Goal: Transaction & Acquisition: Purchase product/service

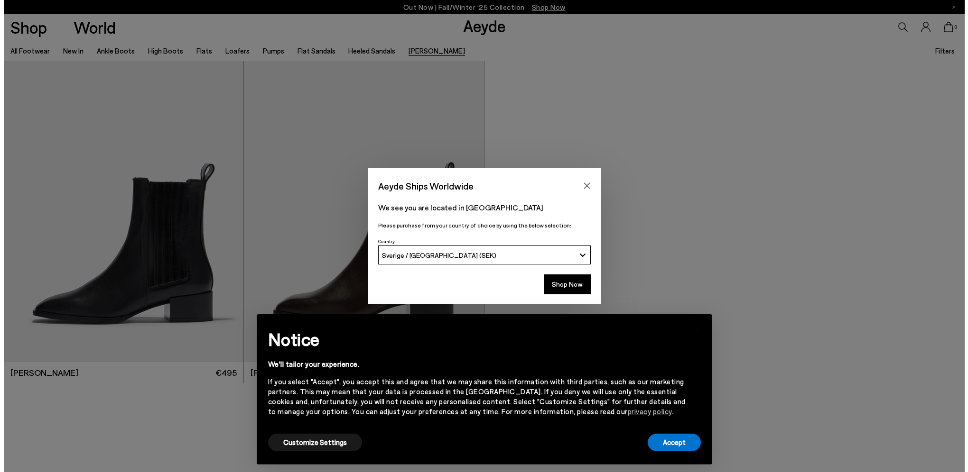
scroll to position [11, 0]
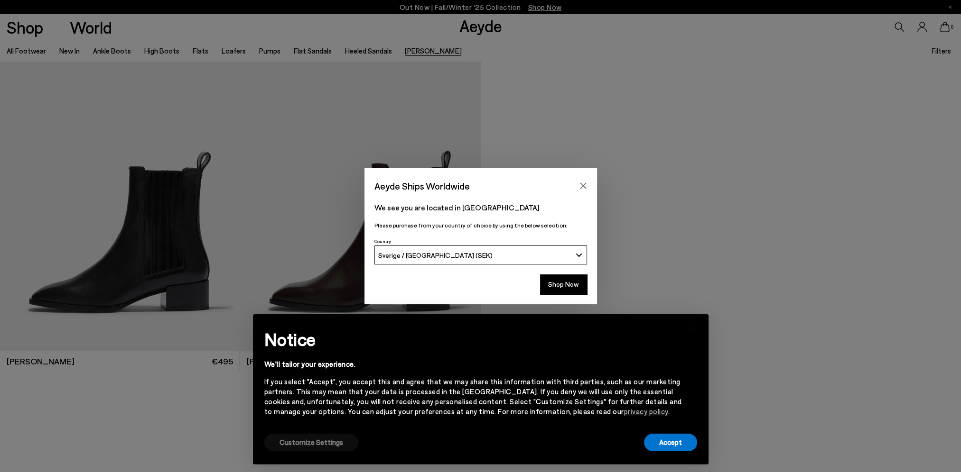
click at [330, 441] on button "Customize Settings" at bounding box center [311, 443] width 94 height 18
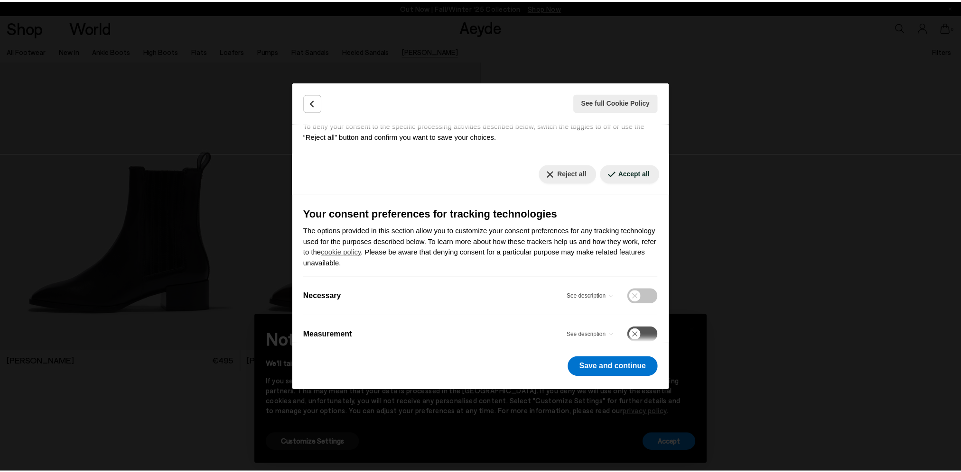
scroll to position [74, 0]
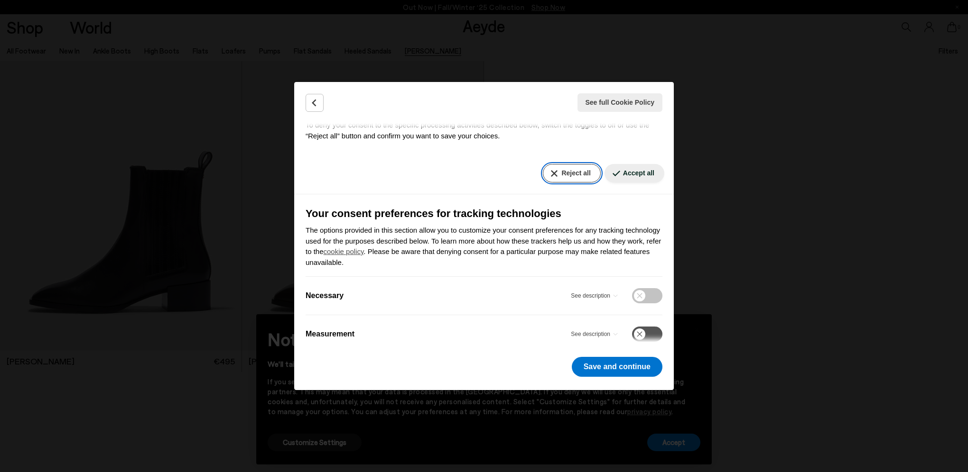
click at [563, 170] on button "Reject all" at bounding box center [571, 173] width 57 height 19
click at [609, 373] on button "Save and continue" at bounding box center [617, 367] width 91 height 20
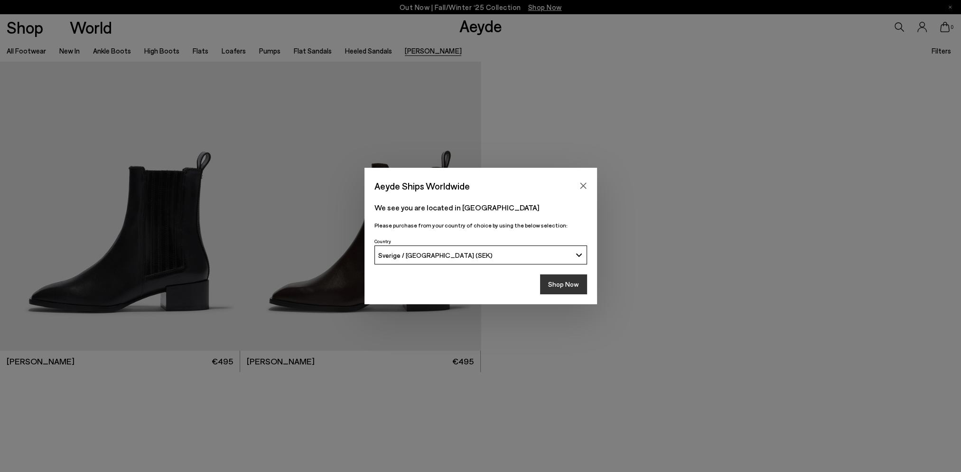
click at [565, 283] on button "Shop Now" at bounding box center [563, 285] width 47 height 20
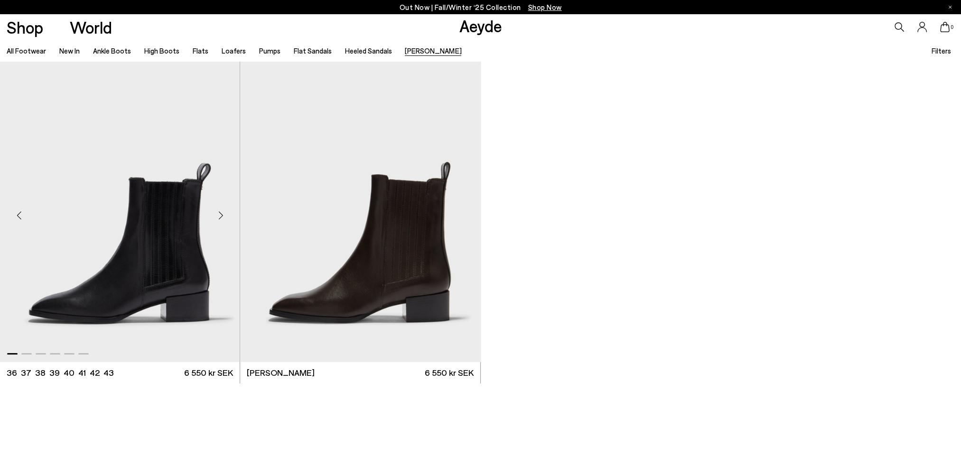
click at [218, 214] on div "Next slide" at bounding box center [220, 216] width 28 height 28
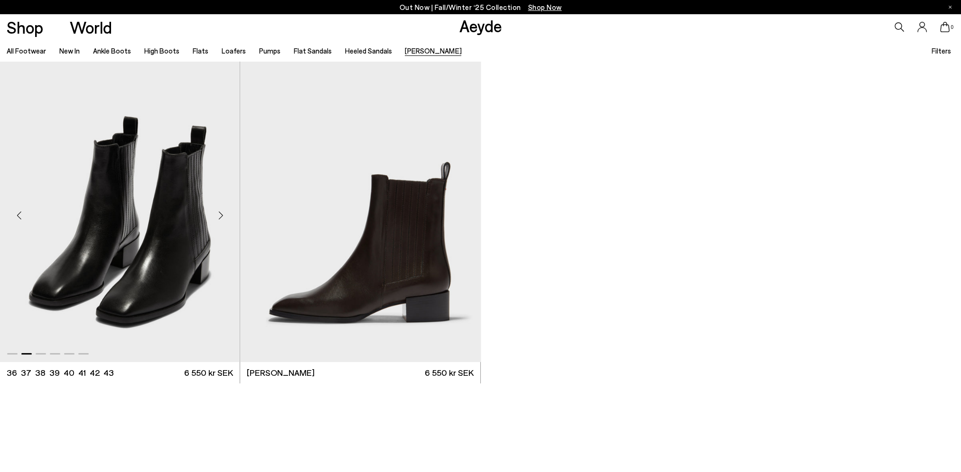
click at [218, 214] on div "Next slide" at bounding box center [220, 216] width 28 height 28
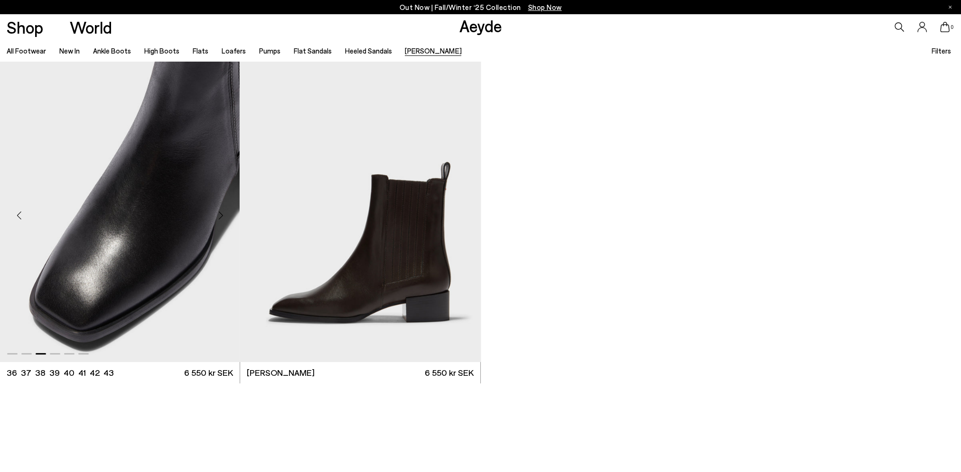
click at [218, 214] on div "Next slide" at bounding box center [220, 216] width 28 height 28
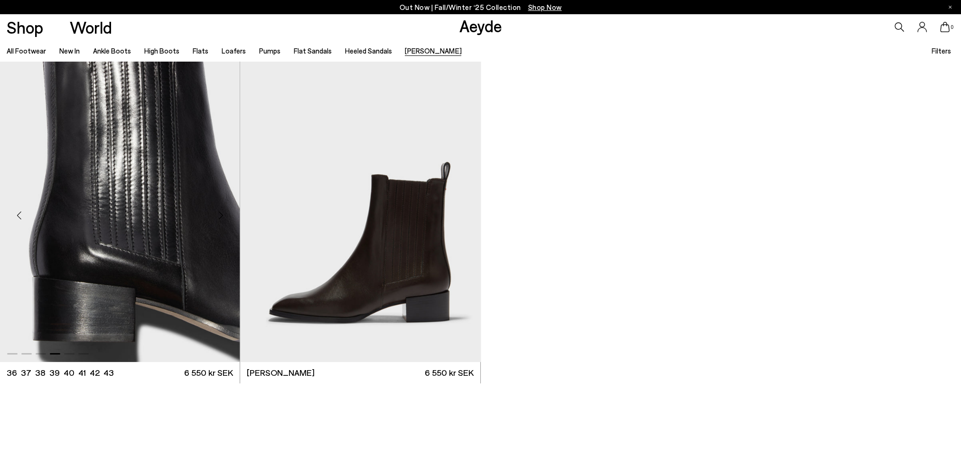
click at [218, 214] on div "Next slide" at bounding box center [220, 216] width 28 height 28
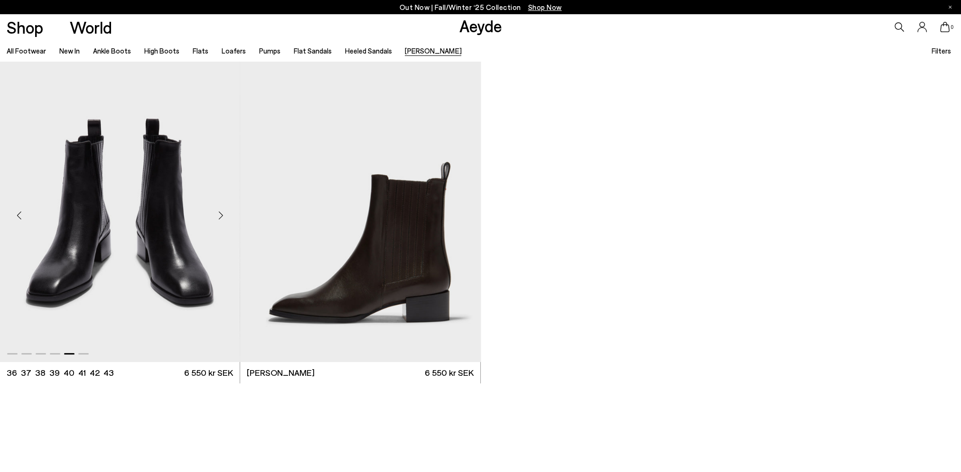
click at [218, 214] on div "Next slide" at bounding box center [220, 216] width 28 height 28
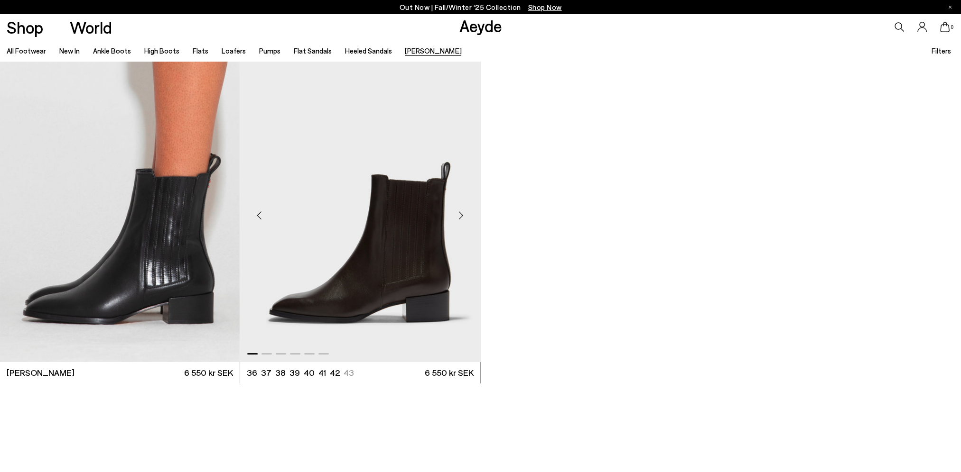
click at [459, 214] on div "Next slide" at bounding box center [461, 216] width 28 height 28
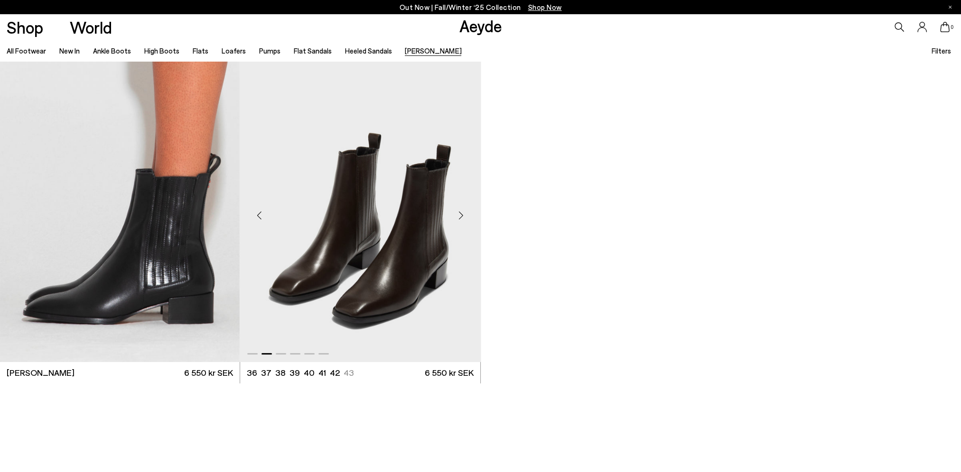
click at [459, 214] on div "Next slide" at bounding box center [461, 216] width 28 height 28
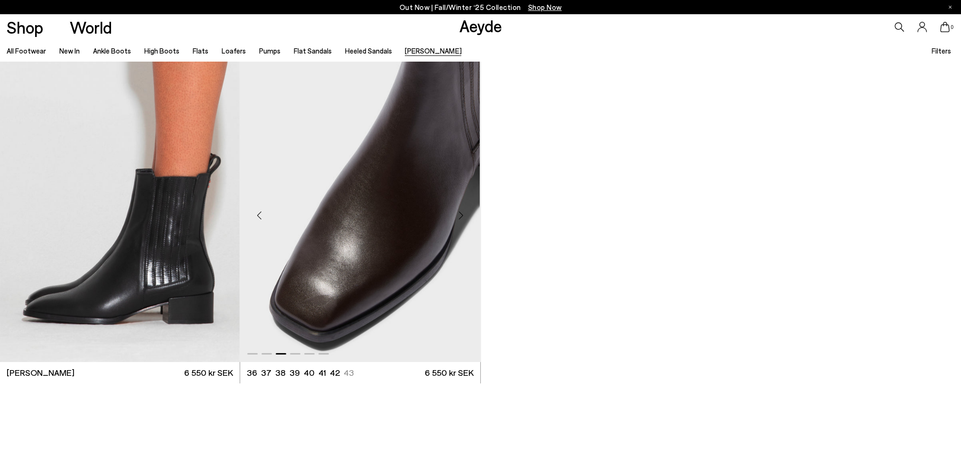
click at [459, 214] on div "Next slide" at bounding box center [461, 216] width 28 height 28
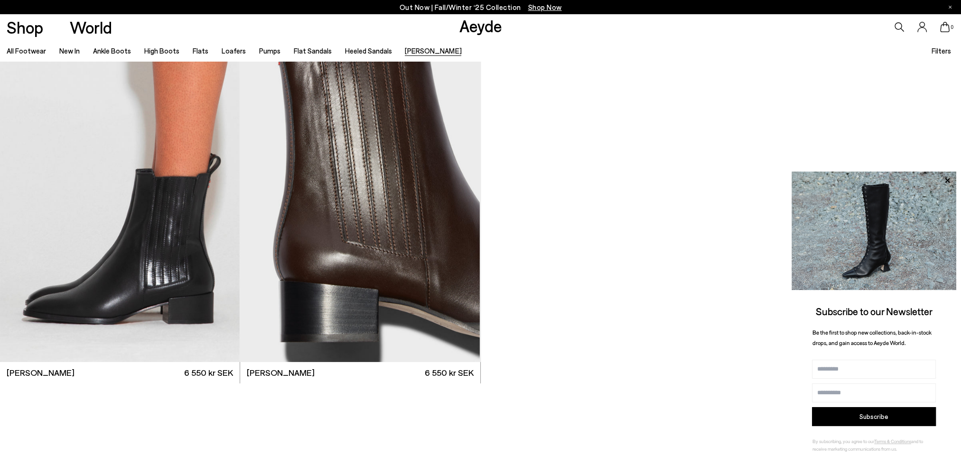
click at [901, 27] on icon at bounding box center [898, 26] width 9 height 9
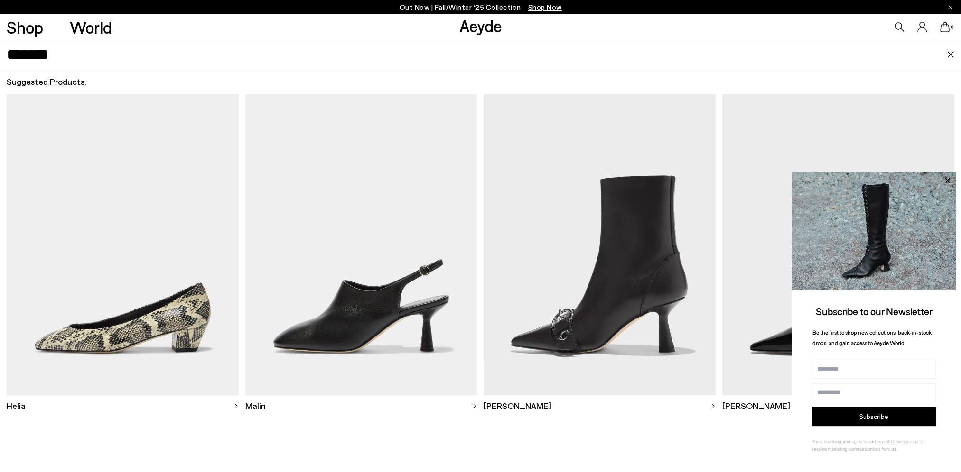
type input "******"
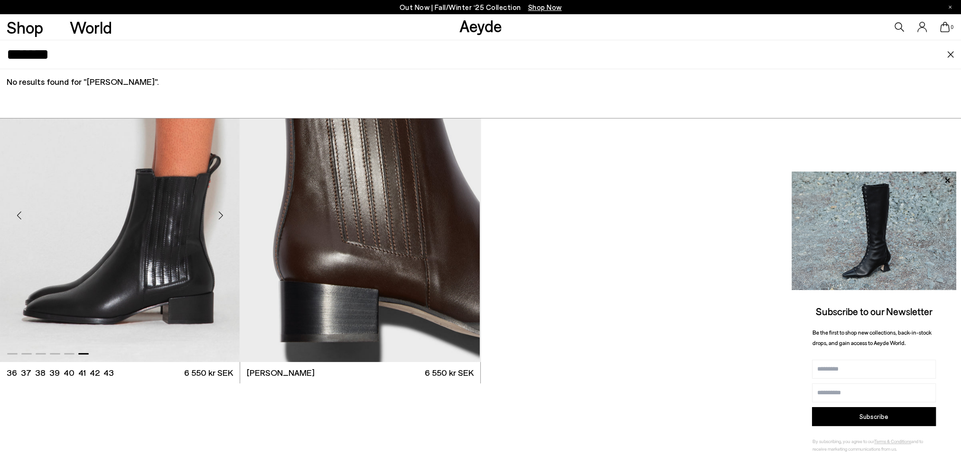
click at [218, 213] on div "Next slide" at bounding box center [220, 216] width 28 height 28
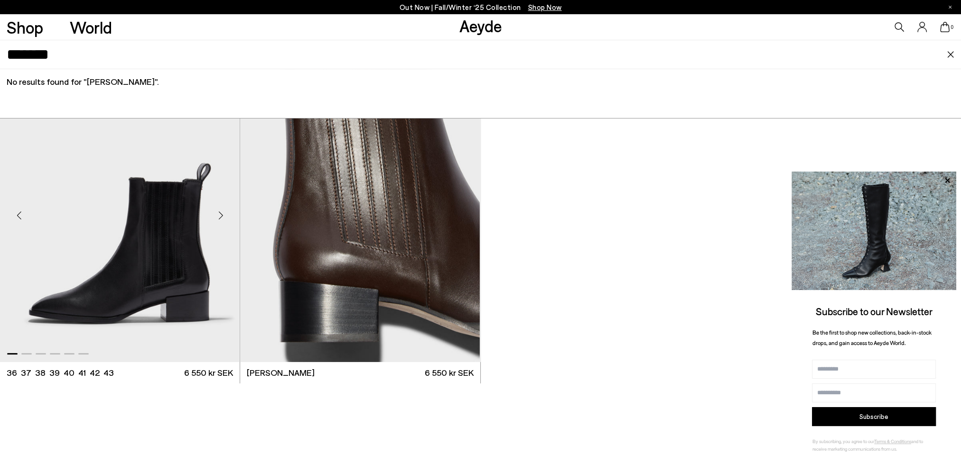
click at [219, 219] on div "Next slide" at bounding box center [220, 216] width 28 height 28
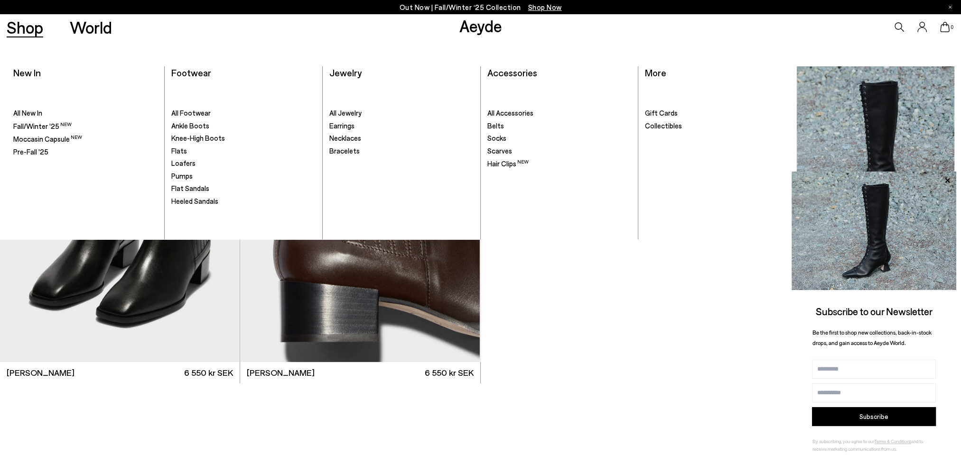
click at [23, 28] on link "Shop" at bounding box center [25, 27] width 37 height 17
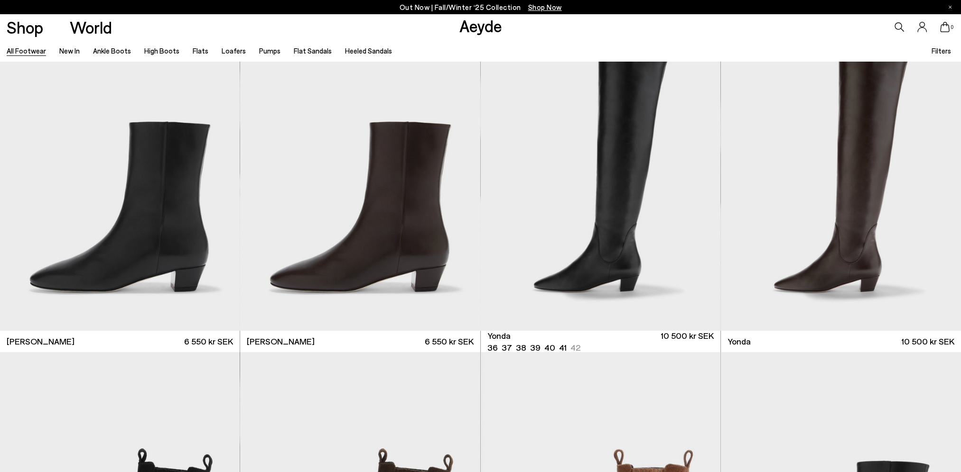
scroll to position [19, 0]
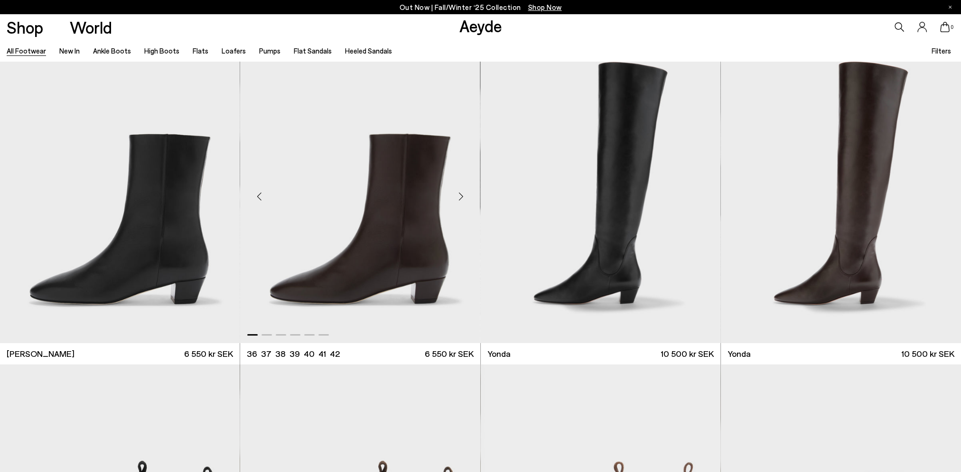
click at [461, 194] on div "Next slide" at bounding box center [461, 197] width 28 height 28
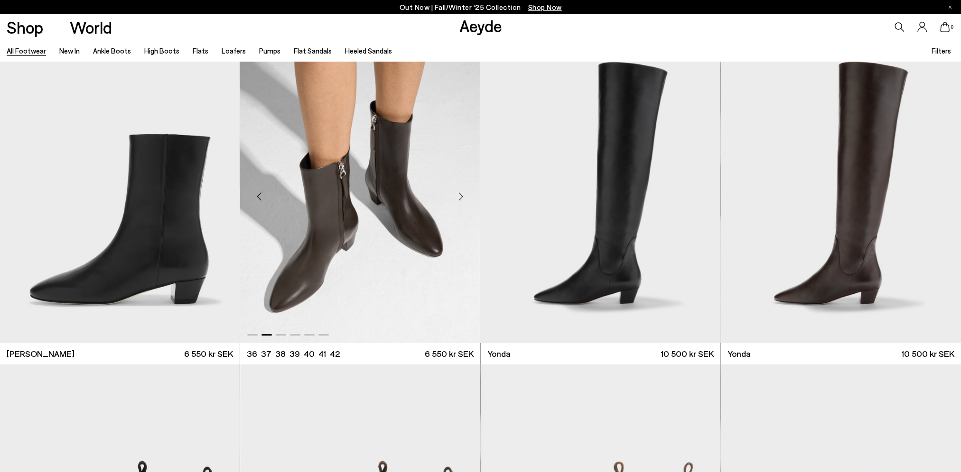
click at [461, 194] on div "Next slide" at bounding box center [461, 197] width 28 height 28
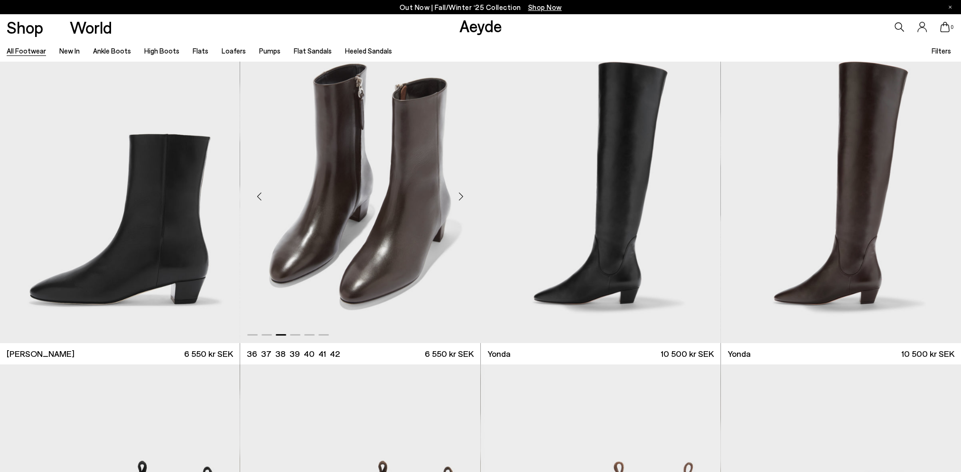
click at [461, 194] on div "Next slide" at bounding box center [461, 197] width 28 height 28
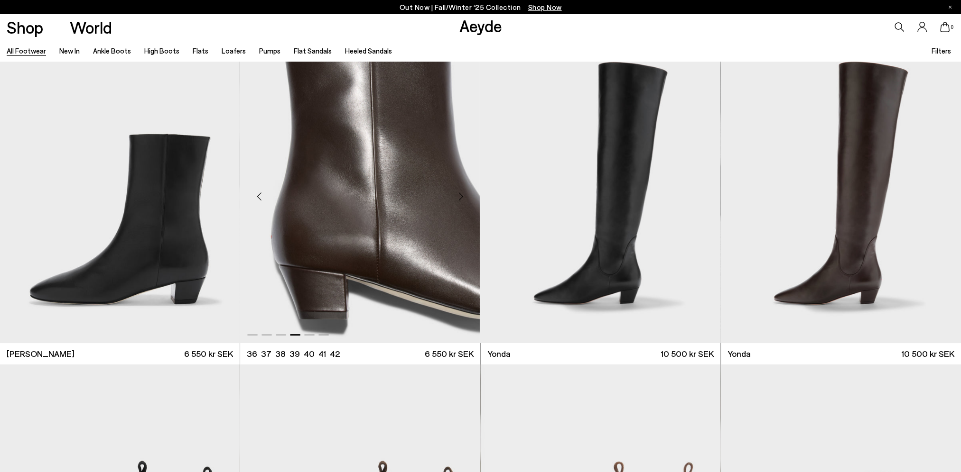
click at [461, 194] on div "Next slide" at bounding box center [461, 197] width 28 height 28
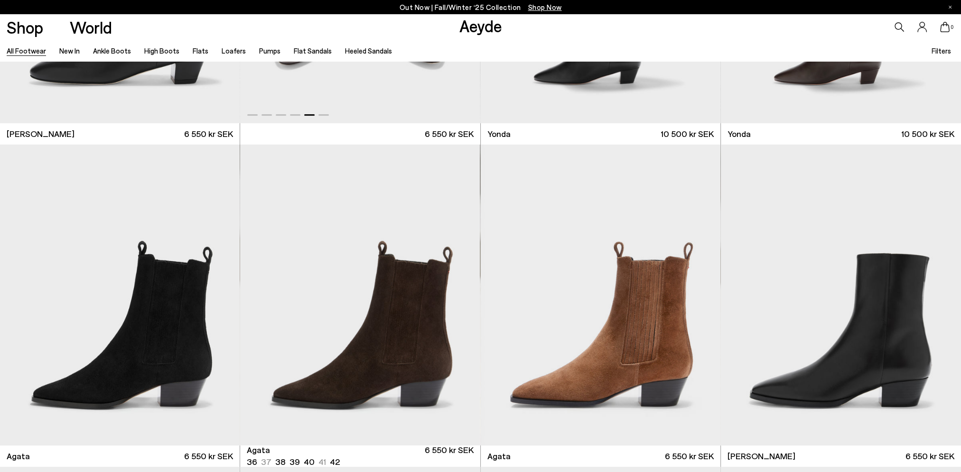
scroll to position [286, 0]
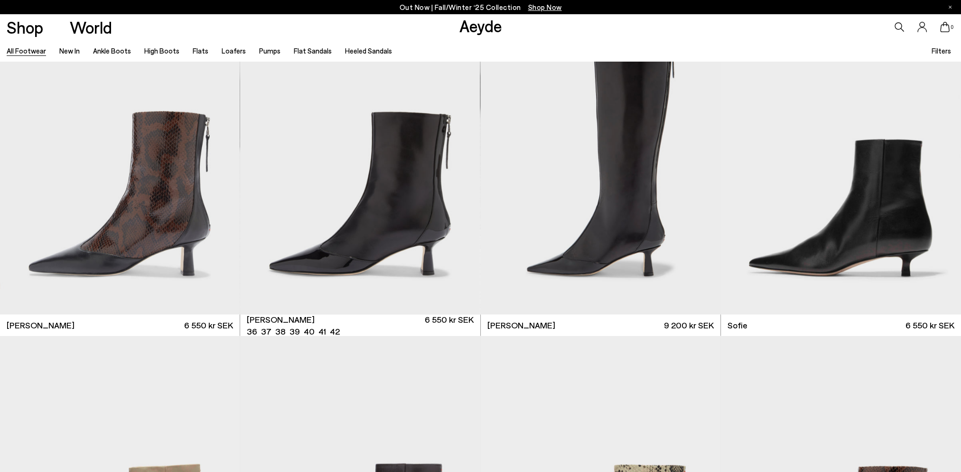
scroll to position [2951, 0]
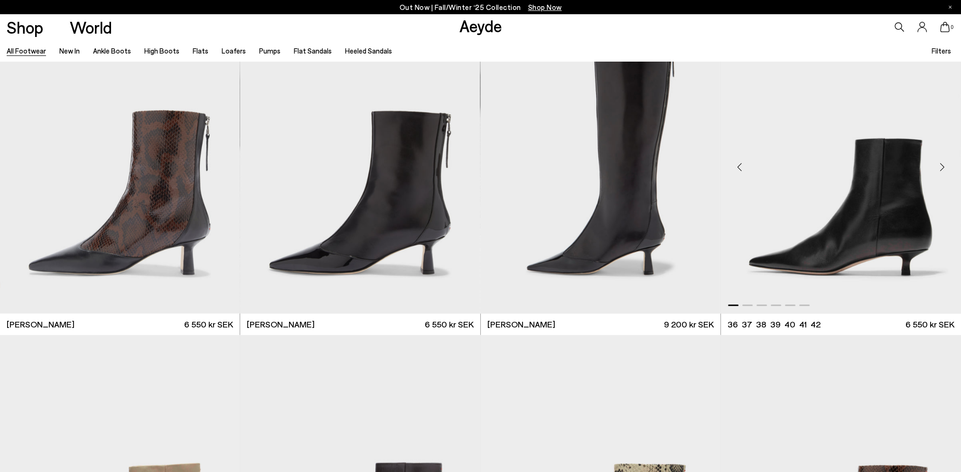
click at [943, 164] on div "Next slide" at bounding box center [941, 167] width 28 height 28
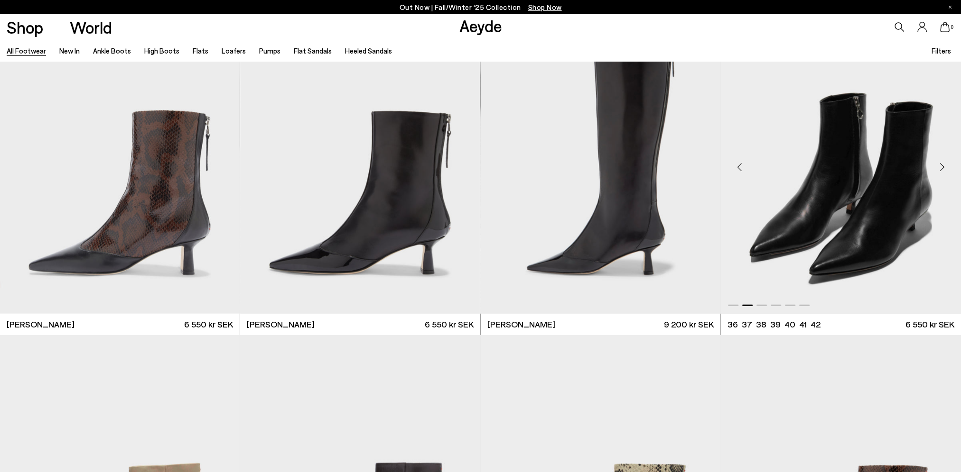
click at [939, 172] on div "Next slide" at bounding box center [941, 167] width 28 height 28
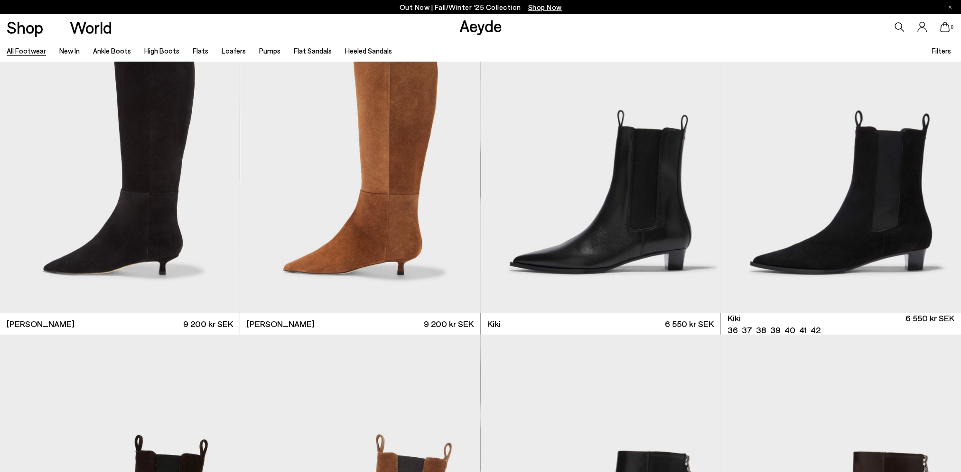
scroll to position [3916, 0]
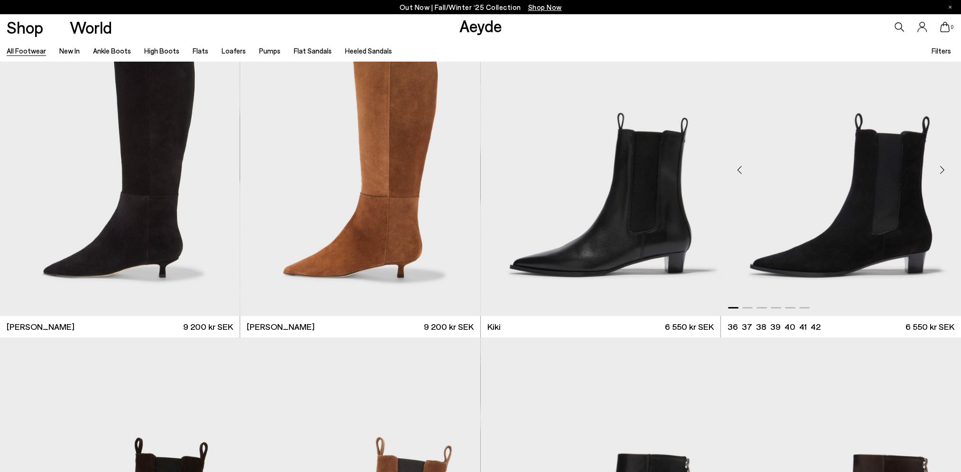
click at [941, 167] on div "Next slide" at bounding box center [941, 170] width 28 height 28
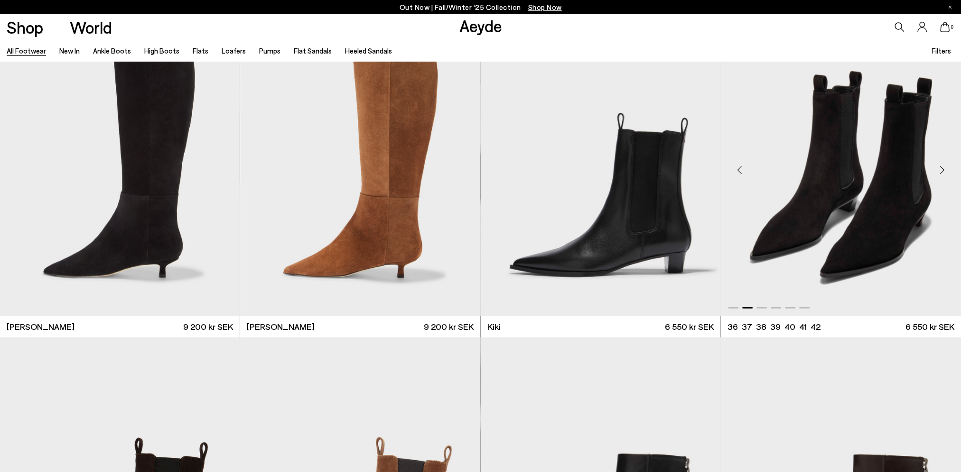
click at [941, 167] on div "Next slide" at bounding box center [941, 170] width 28 height 28
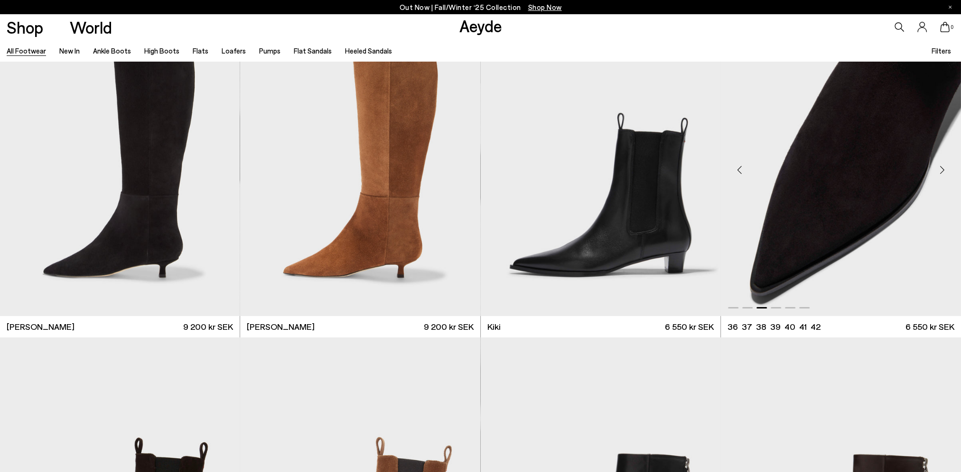
click at [941, 167] on div "Next slide" at bounding box center [941, 170] width 28 height 28
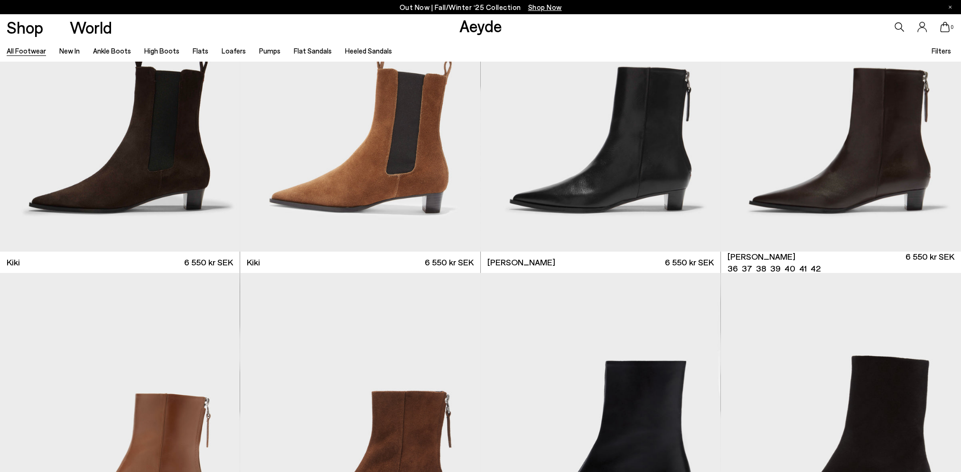
scroll to position [4252, 0]
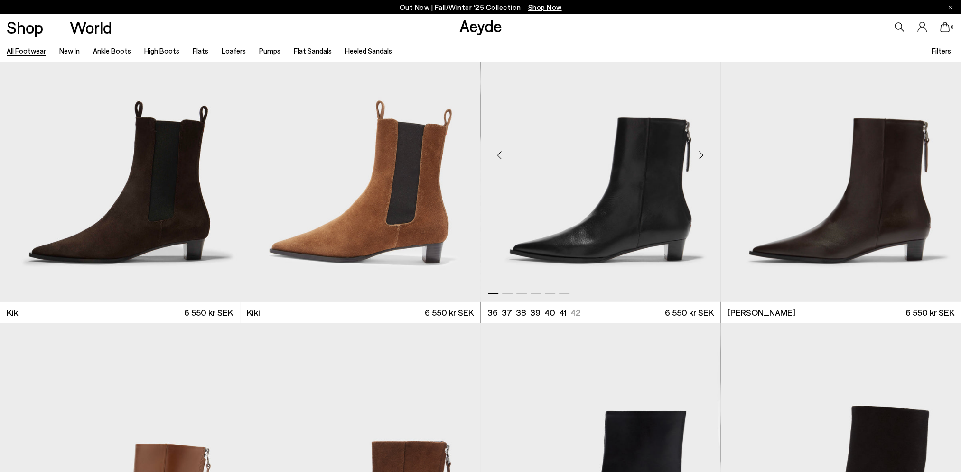
click at [700, 154] on div "Next slide" at bounding box center [701, 155] width 28 height 28
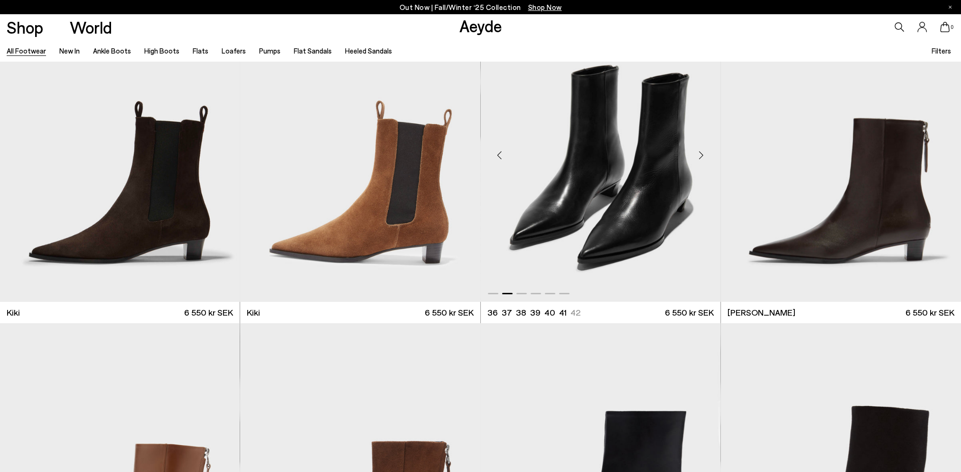
click at [700, 154] on div "Next slide" at bounding box center [701, 155] width 28 height 28
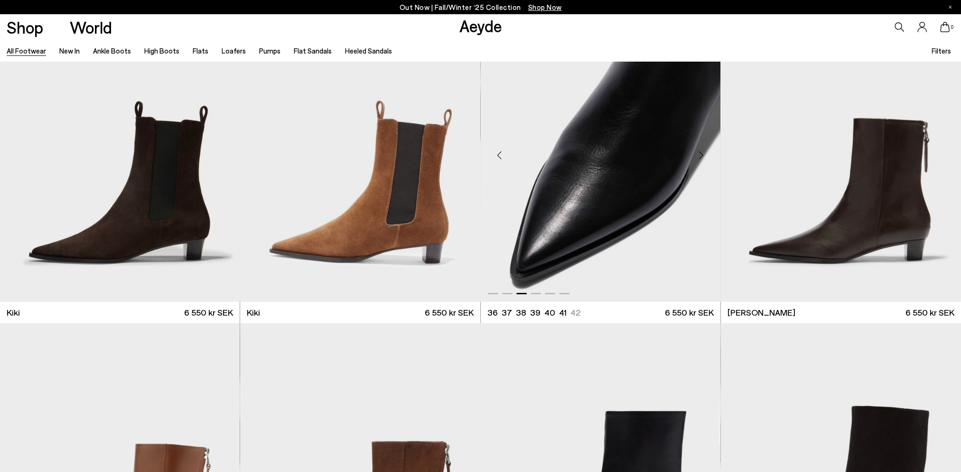
click at [700, 154] on div "Next slide" at bounding box center [701, 155] width 28 height 28
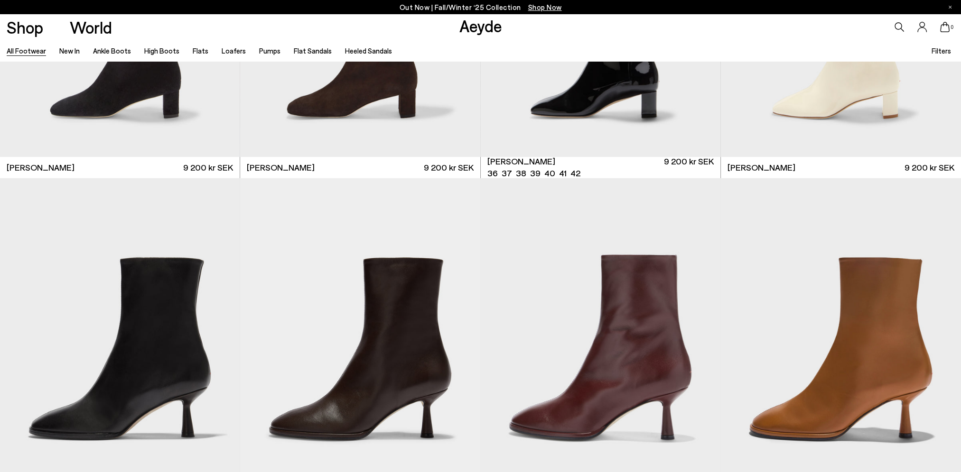
scroll to position [5495, 0]
